Goal: Transaction & Acquisition: Purchase product/service

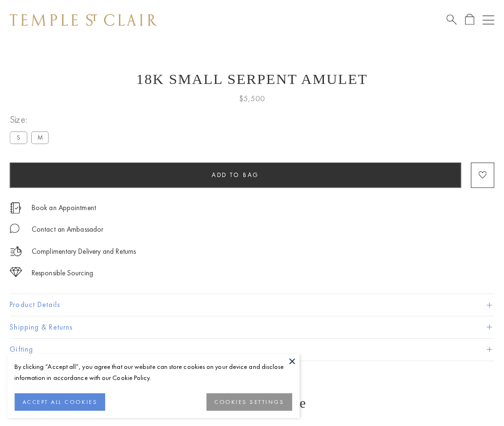
scroll to position [35, 0]
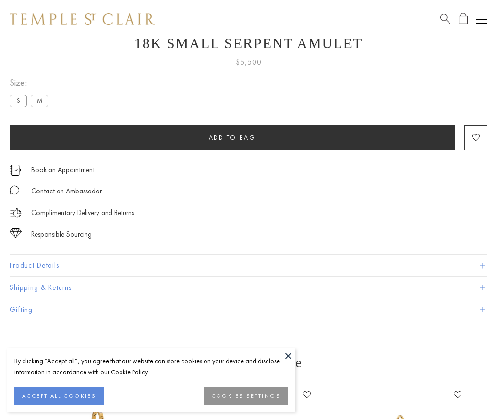
click at [232, 137] on span "Add to bag" at bounding box center [232, 137] width 47 height 8
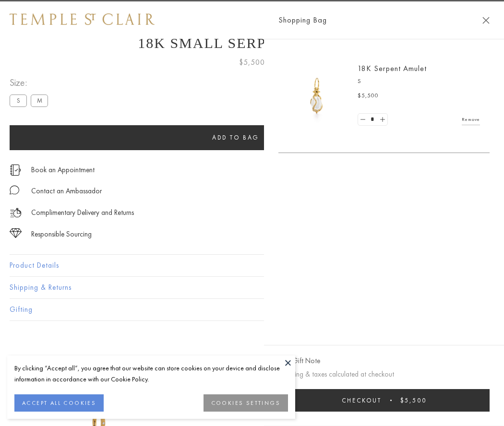
click at [381, 400] on span "Checkout" at bounding box center [362, 400] width 40 height 8
